Goal: Check status: Check status

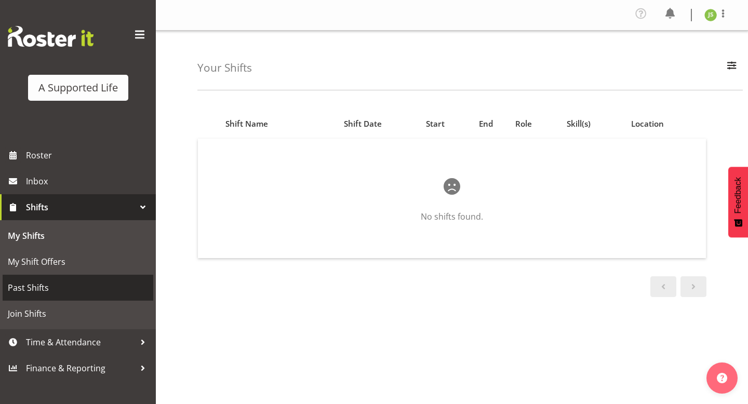
click at [82, 295] on span "Past Shifts" at bounding box center [78, 288] width 140 height 16
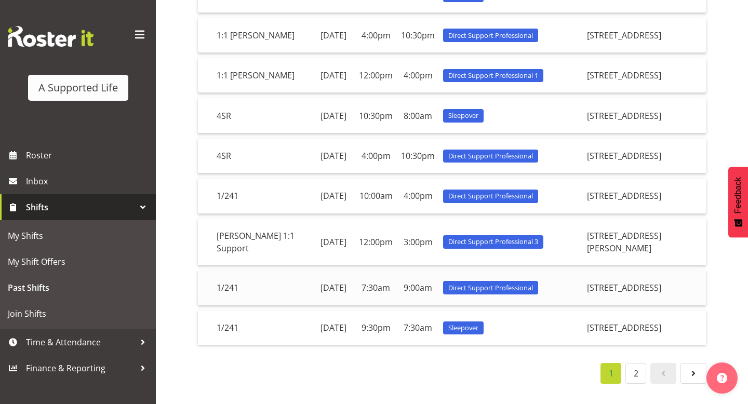
scroll to position [233, 0]
click at [638, 378] on link "2" at bounding box center [635, 373] width 21 height 21
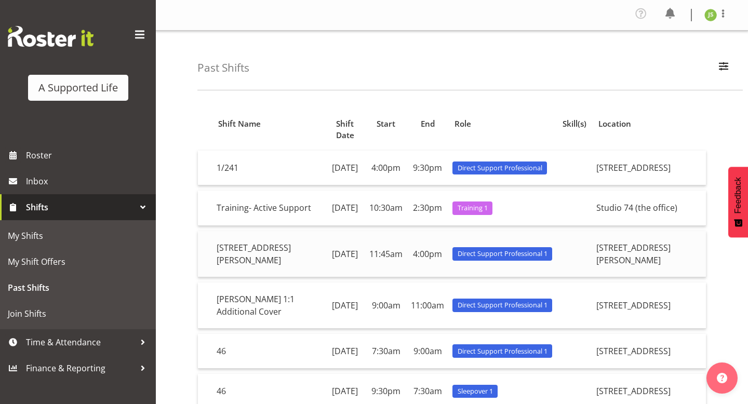
scroll to position [110, 0]
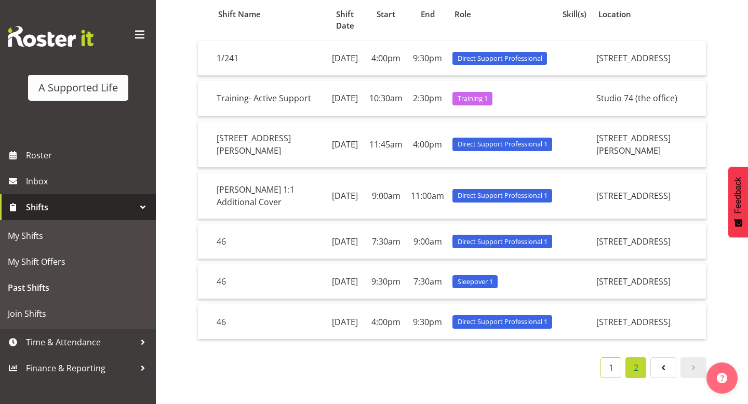
click at [611, 369] on link "1" at bounding box center [610, 367] width 21 height 21
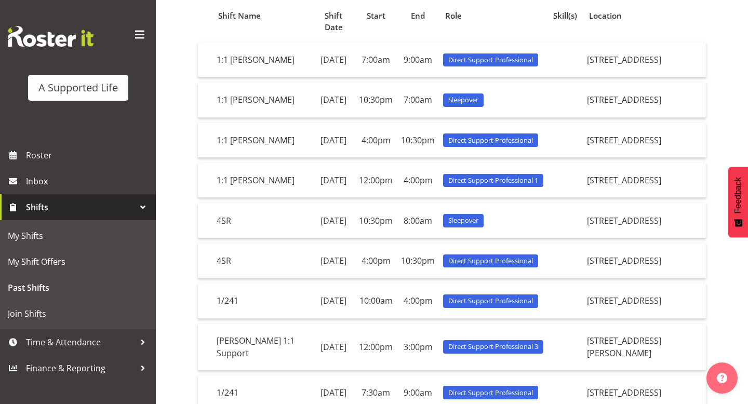
scroll to position [235, 0]
